Goal: Find specific page/section: Find specific page/section

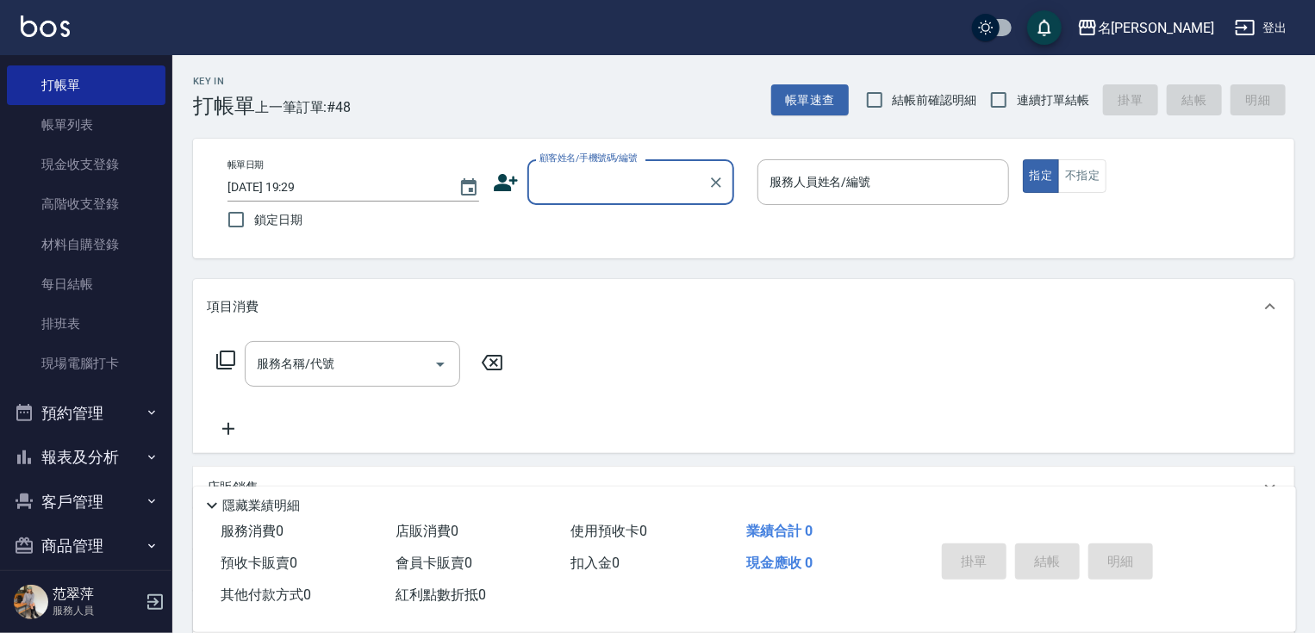
scroll to position [65, 0]
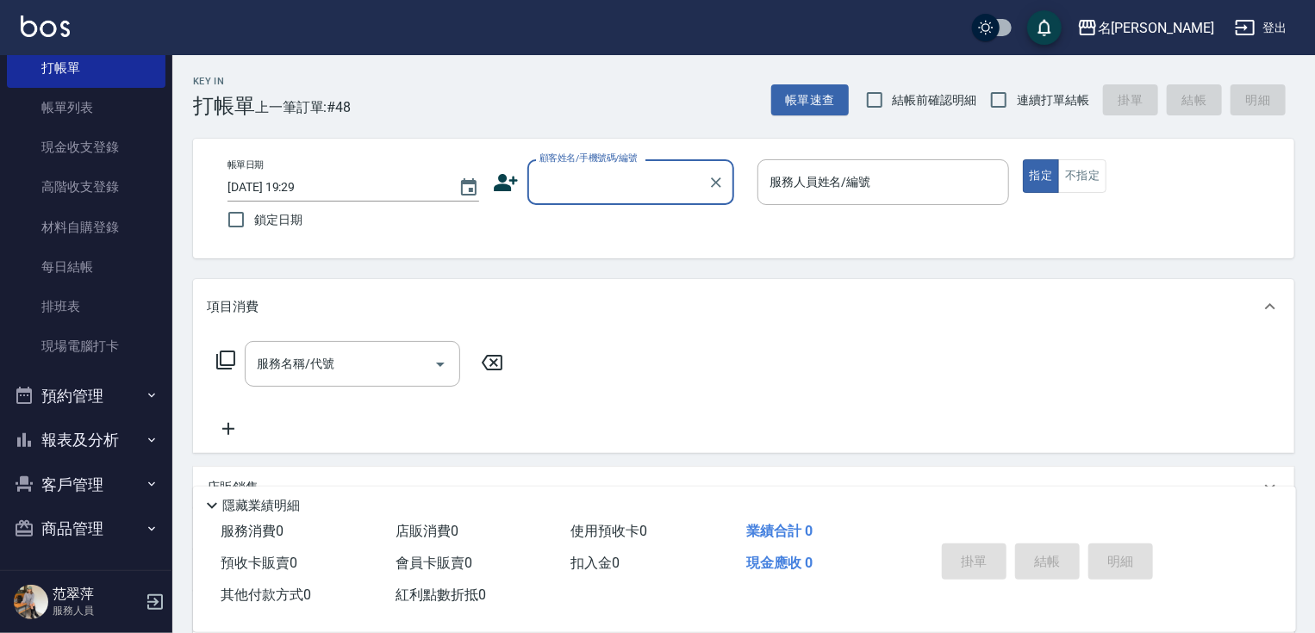
click at [77, 444] on button "報表及分析" at bounding box center [86, 440] width 159 height 45
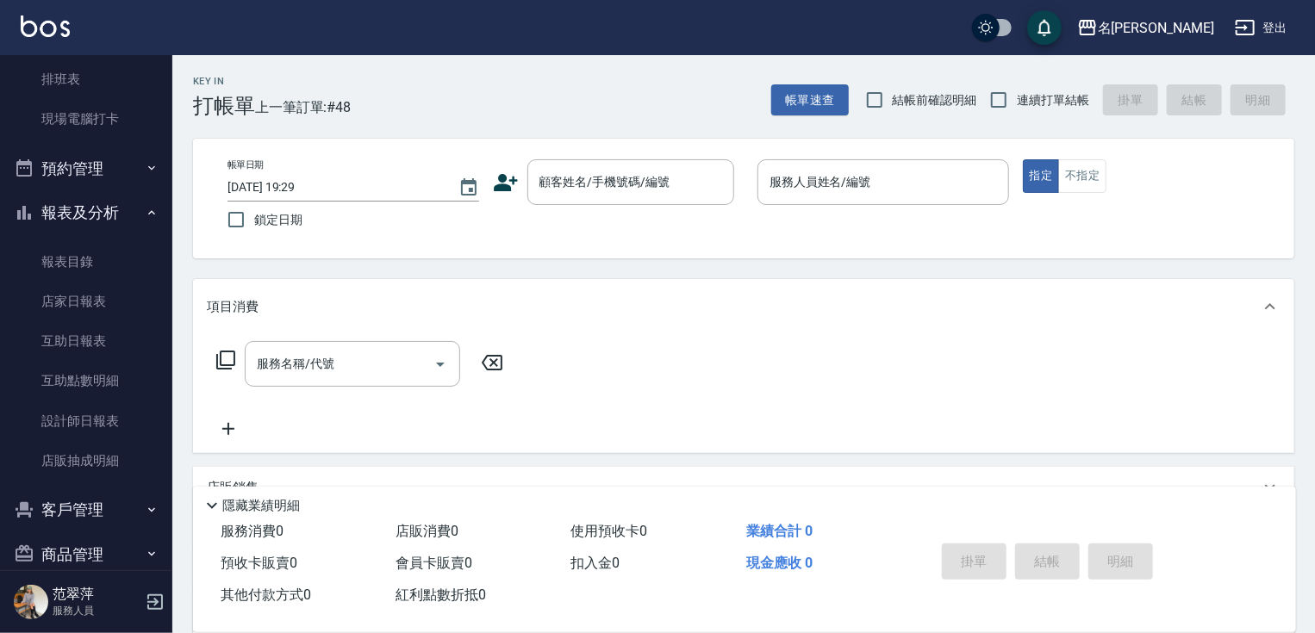
scroll to position [303, 0]
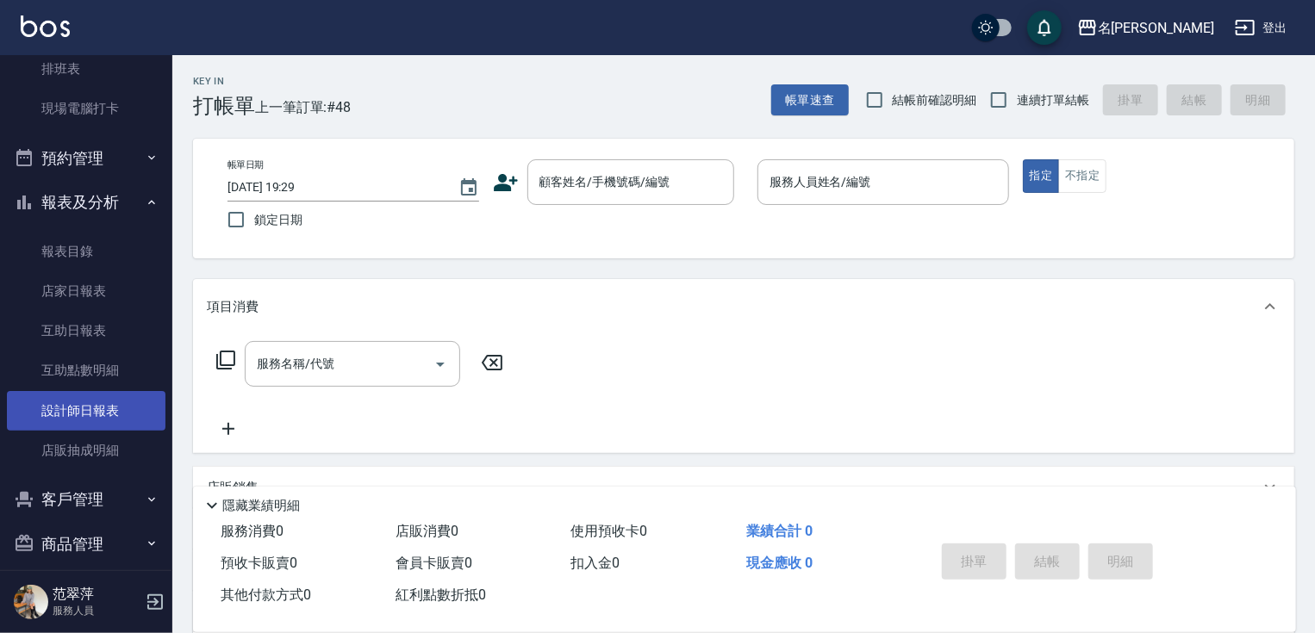
click at [109, 410] on link "設計師日報表" at bounding box center [86, 411] width 159 height 40
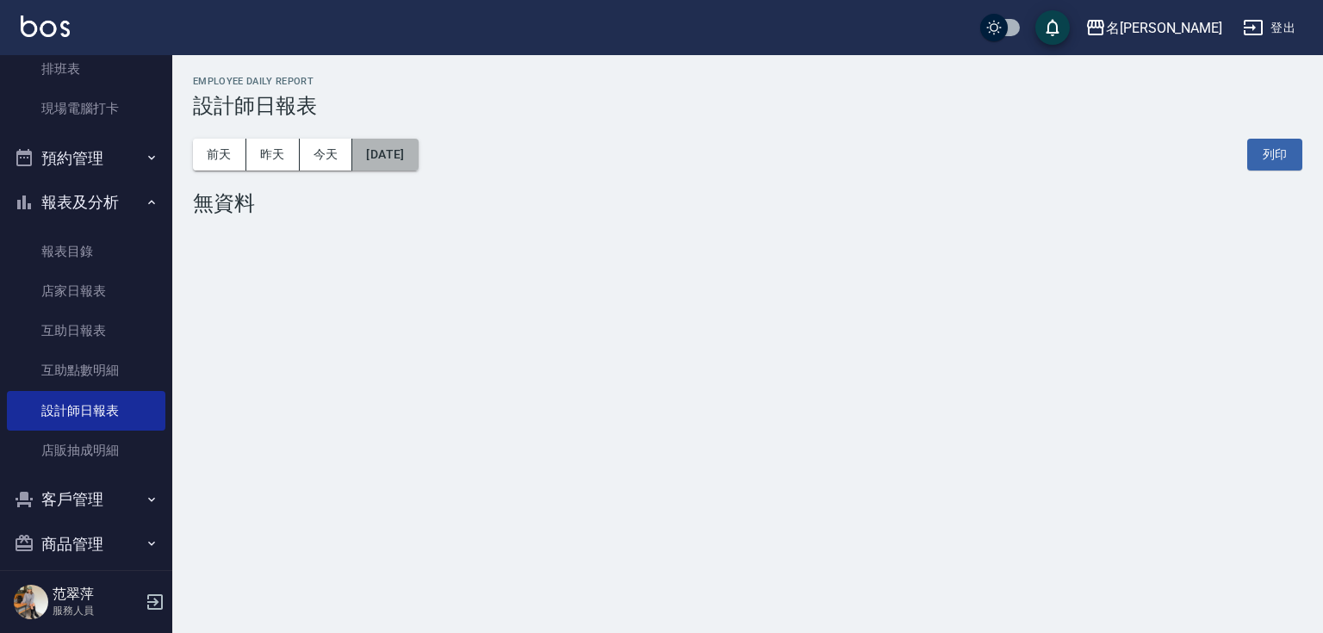
click at [418, 152] on button "[DATE]" at bounding box center [384, 155] width 65 height 32
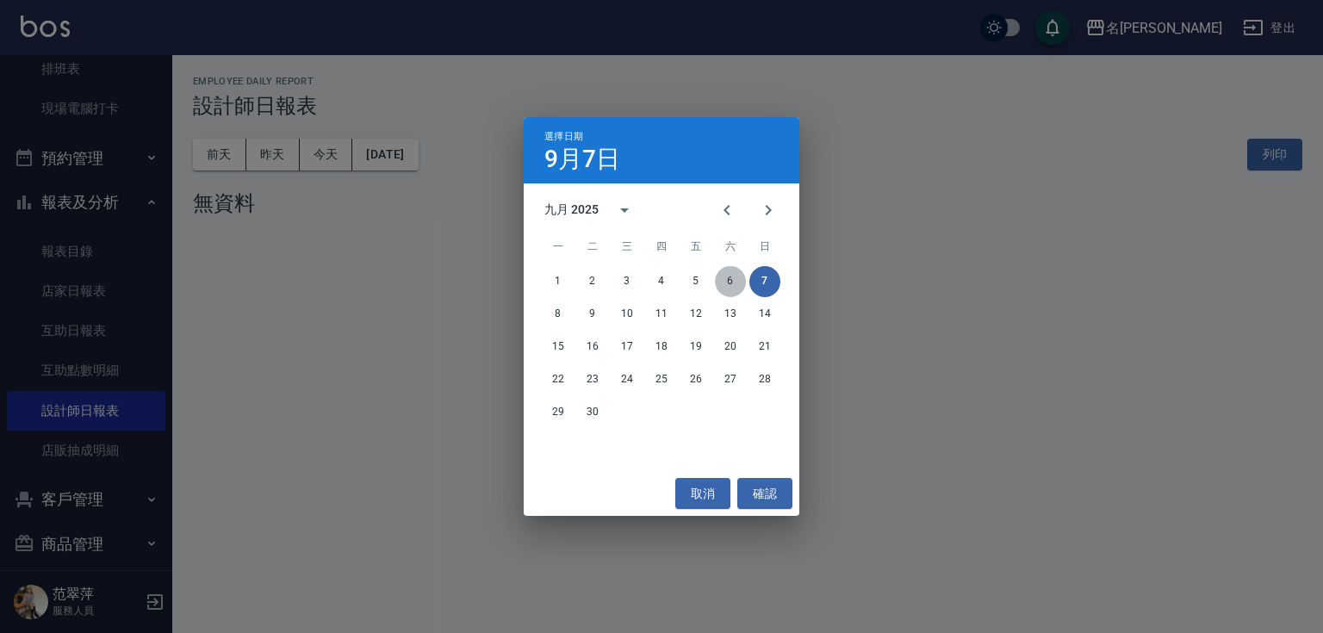
click at [734, 281] on button "6" at bounding box center [730, 281] width 31 height 31
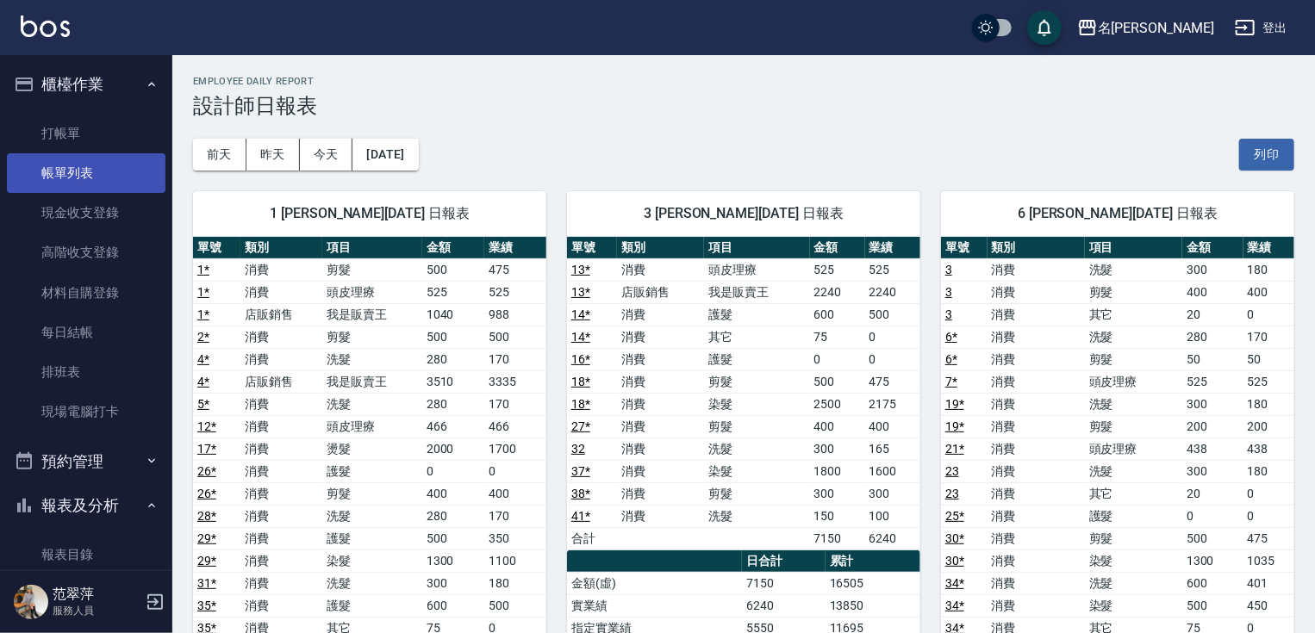
drag, startPoint x: 70, startPoint y: 121, endPoint x: 70, endPoint y: 153, distance: 32.7
click at [71, 123] on link "打帳單" at bounding box center [86, 134] width 159 height 40
